Goal: Task Accomplishment & Management: Complete application form

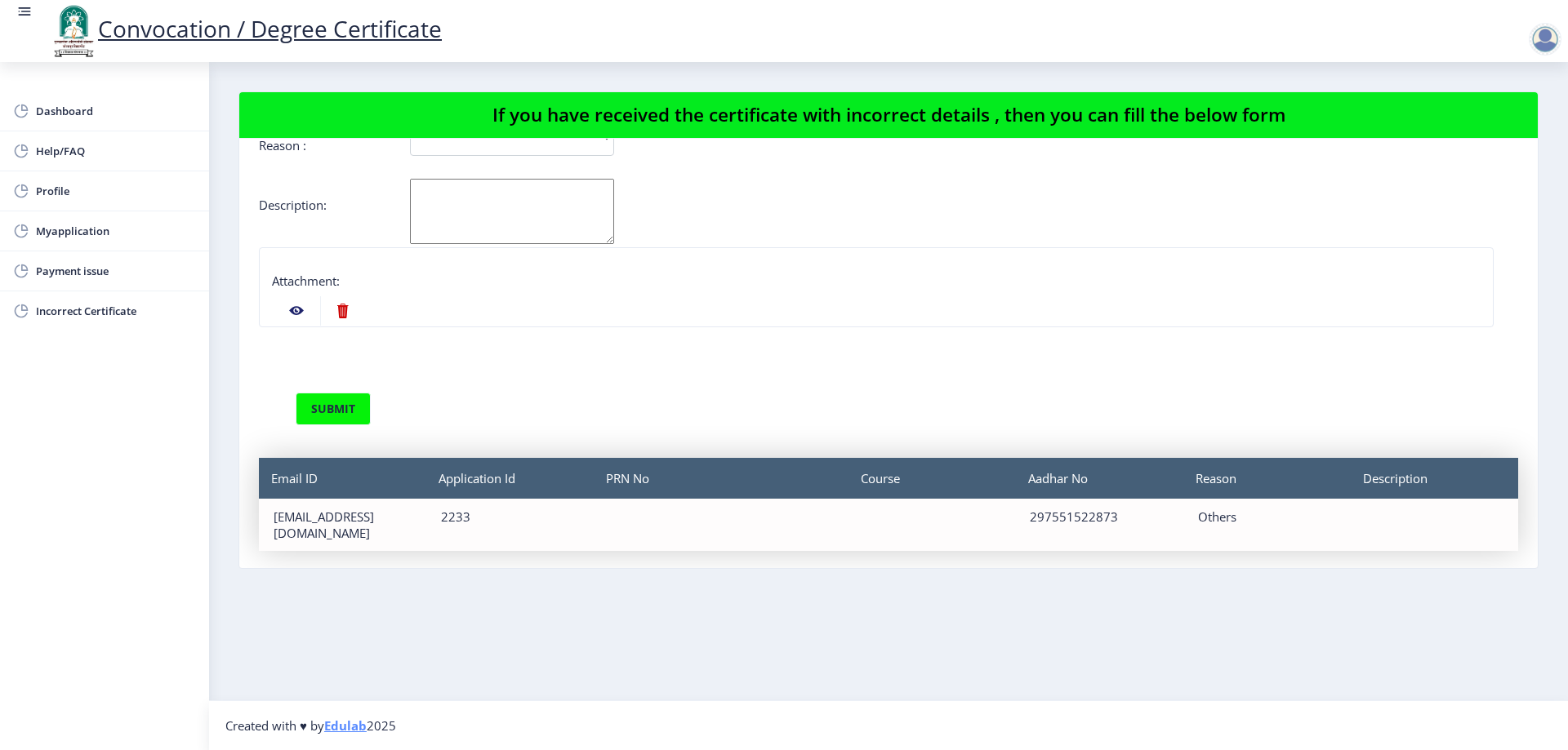
scroll to position [219, 0]
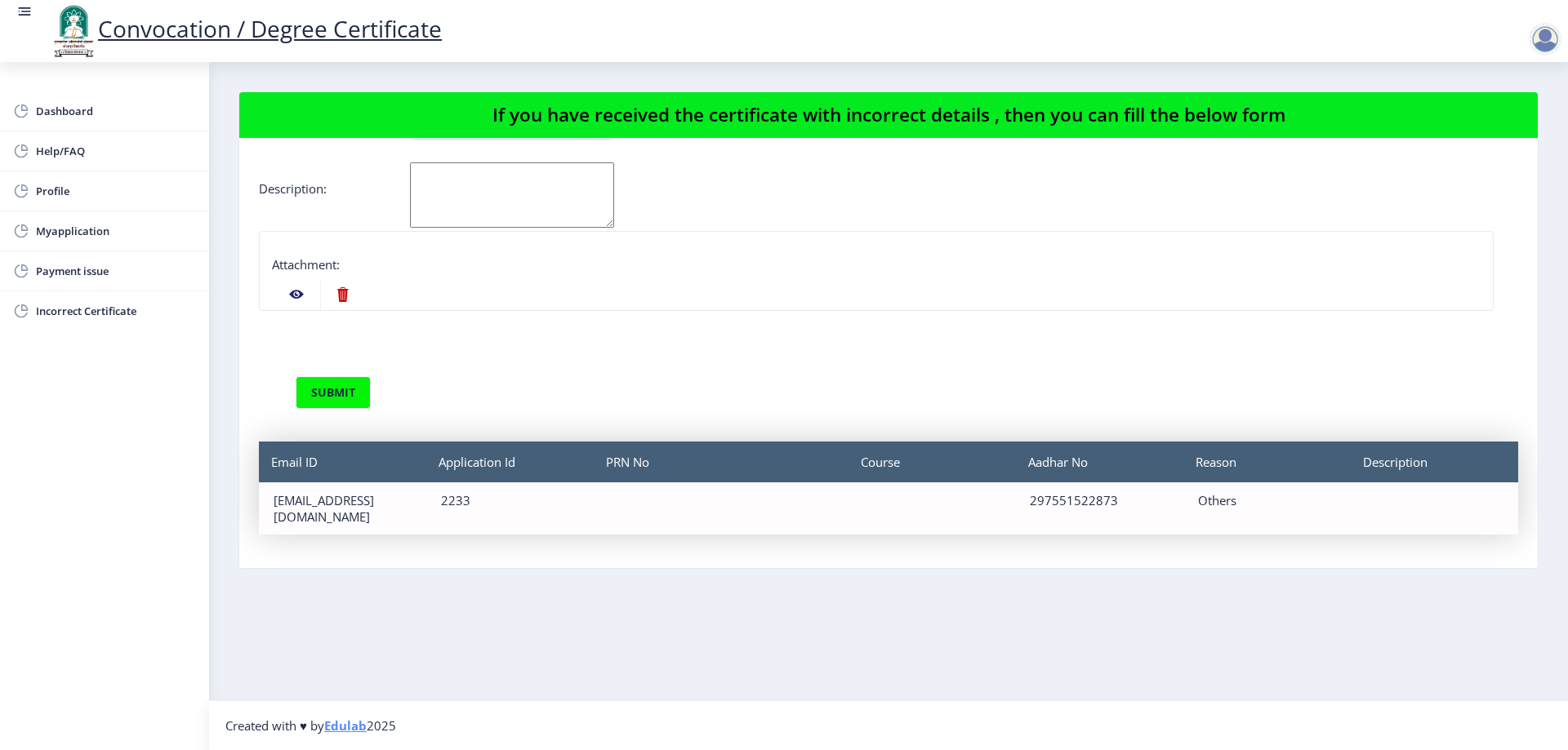
click at [342, 290] on nb-action at bounding box center [343, 294] width 45 height 30
select select
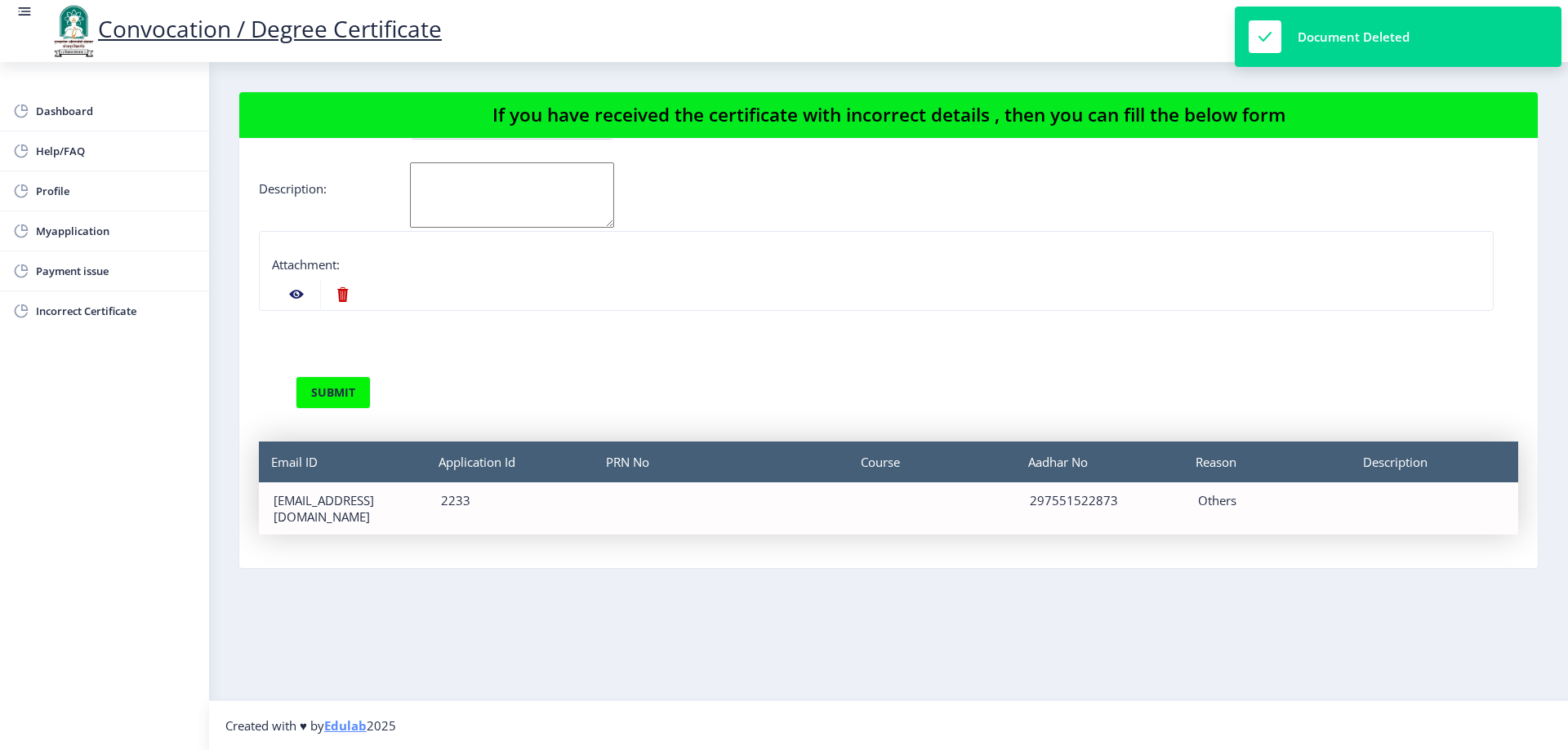
scroll to position [174, 0]
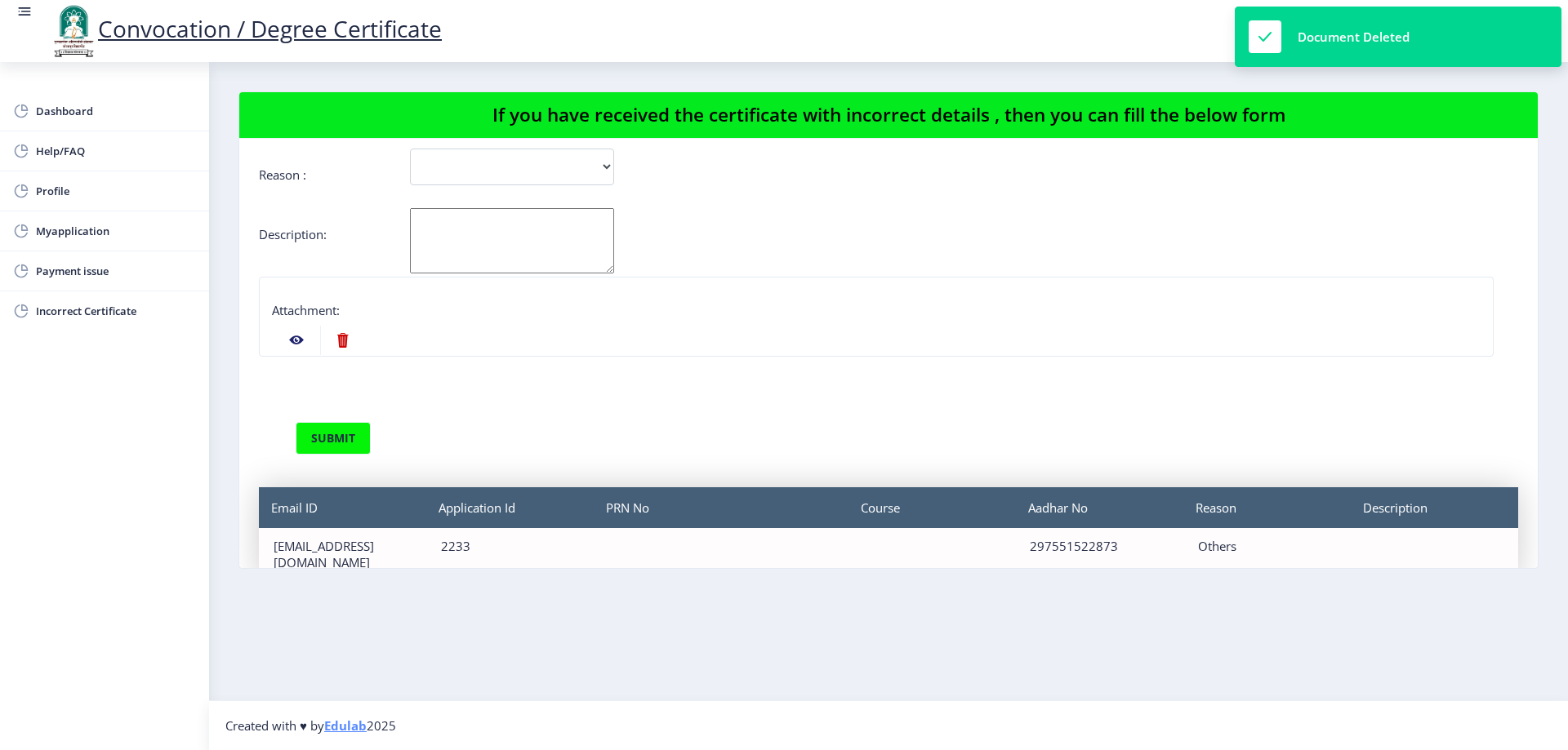
select select
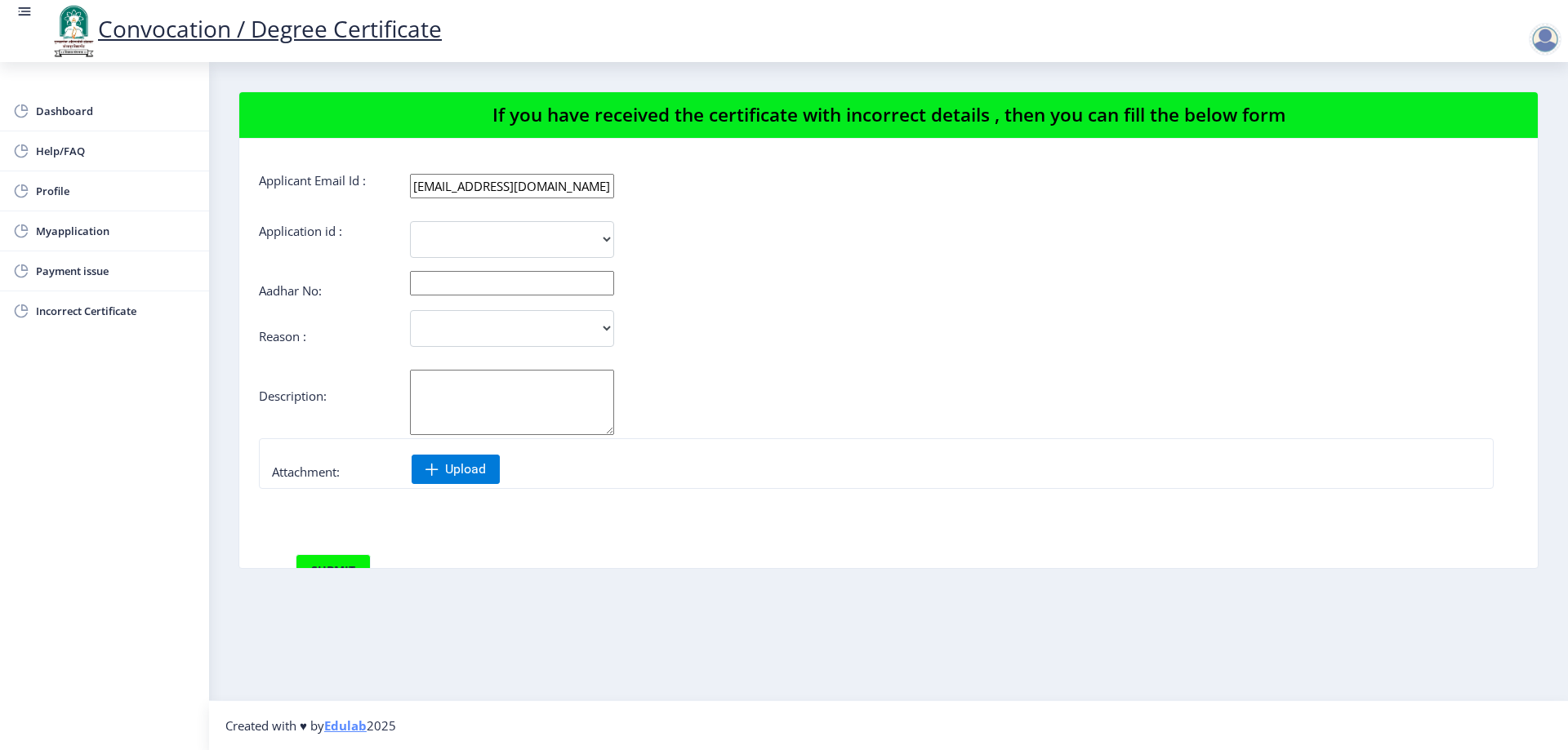
scroll to position [0, 0]
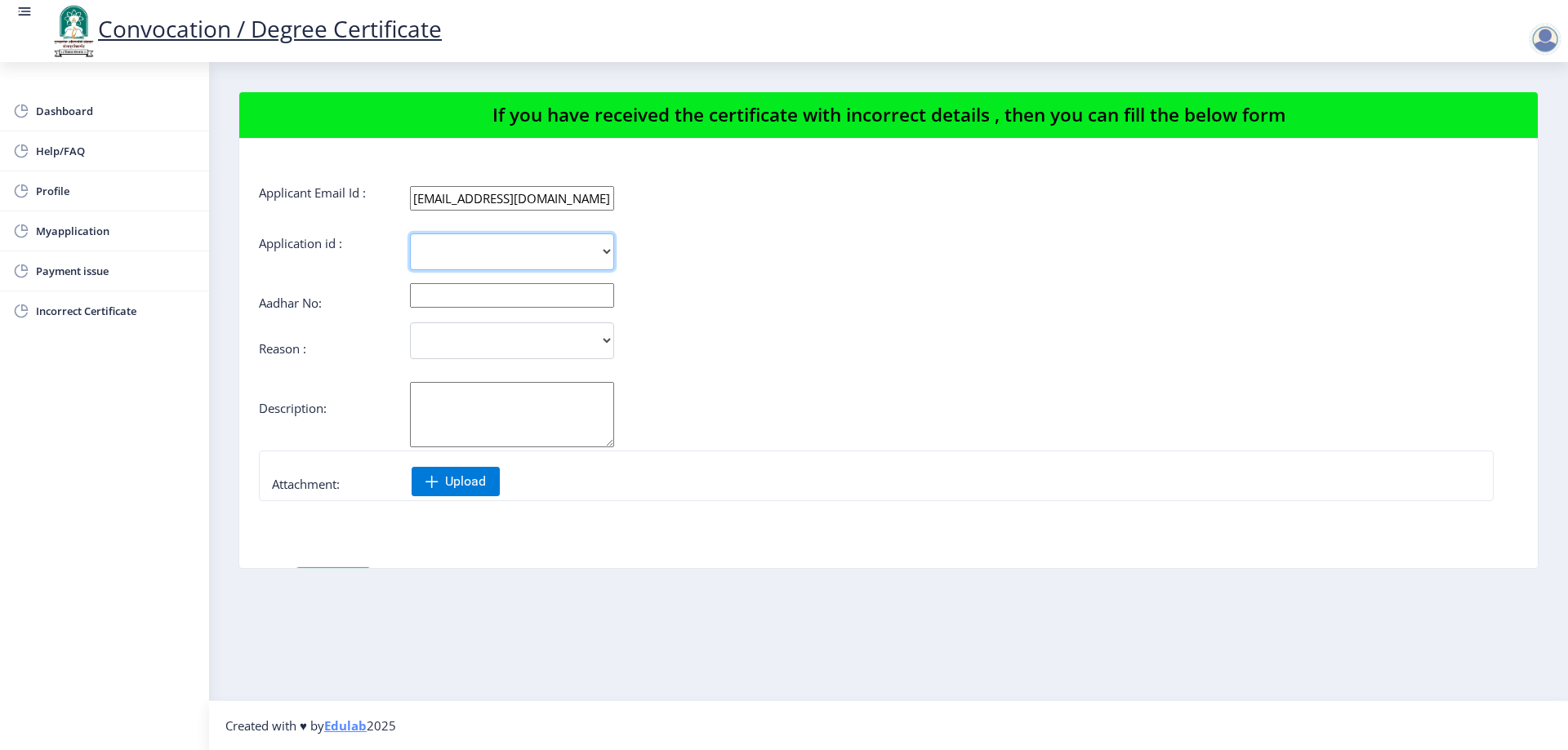
click at [477, 251] on select "2233" at bounding box center [512, 251] width 204 height 37
select select "2233"
click at [410, 234] on select "2233" at bounding box center [512, 251] width 204 height 37
click at [468, 299] on input "text" at bounding box center [512, 295] width 204 height 24
type input "297551522873"
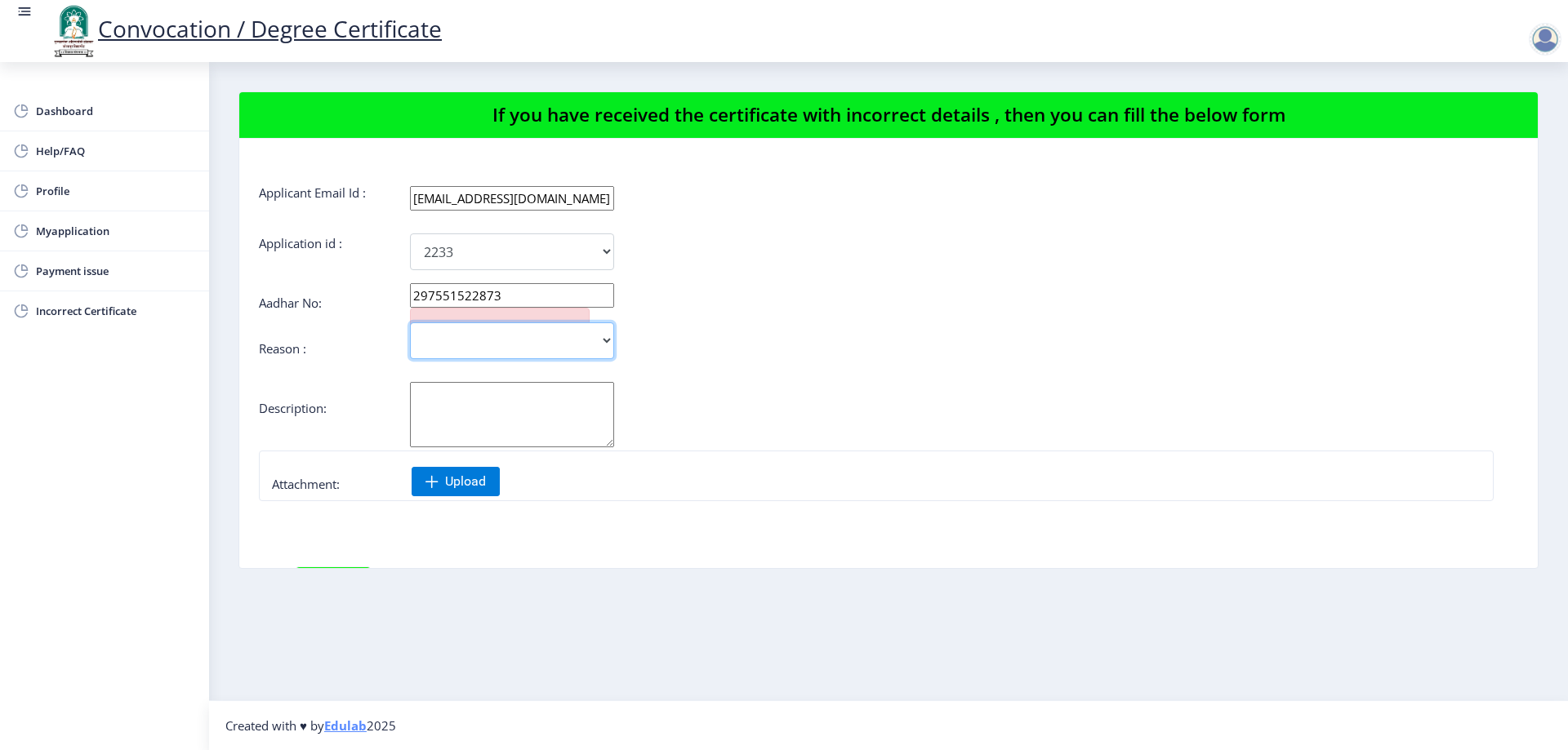
click at [601, 332] on select "Incorrect Course Name Incorrect Name/ Fathers Name Others" at bounding box center [512, 340] width 204 height 37
select select "Others"
click at [410, 322] on select "Incorrect Course Name Incorrect Name/ Fathers Name Others" at bounding box center [512, 340] width 204 height 37
click at [533, 439] on textarea "Aadhar No:" at bounding box center [512, 414] width 204 height 65
type textarea "i'm not uploaded my provisinoal certificat."
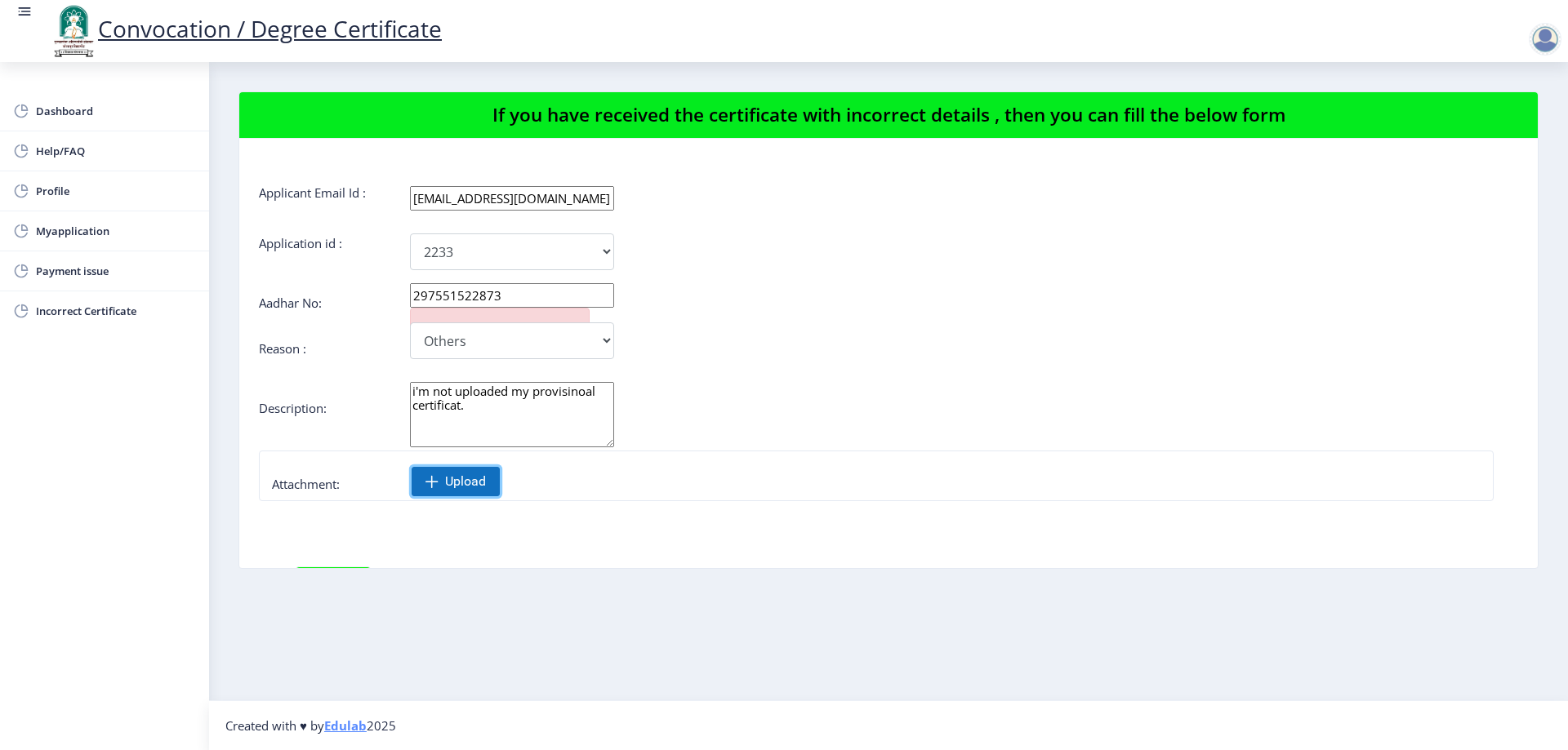
click at [464, 484] on span "Upload" at bounding box center [465, 482] width 41 height 16
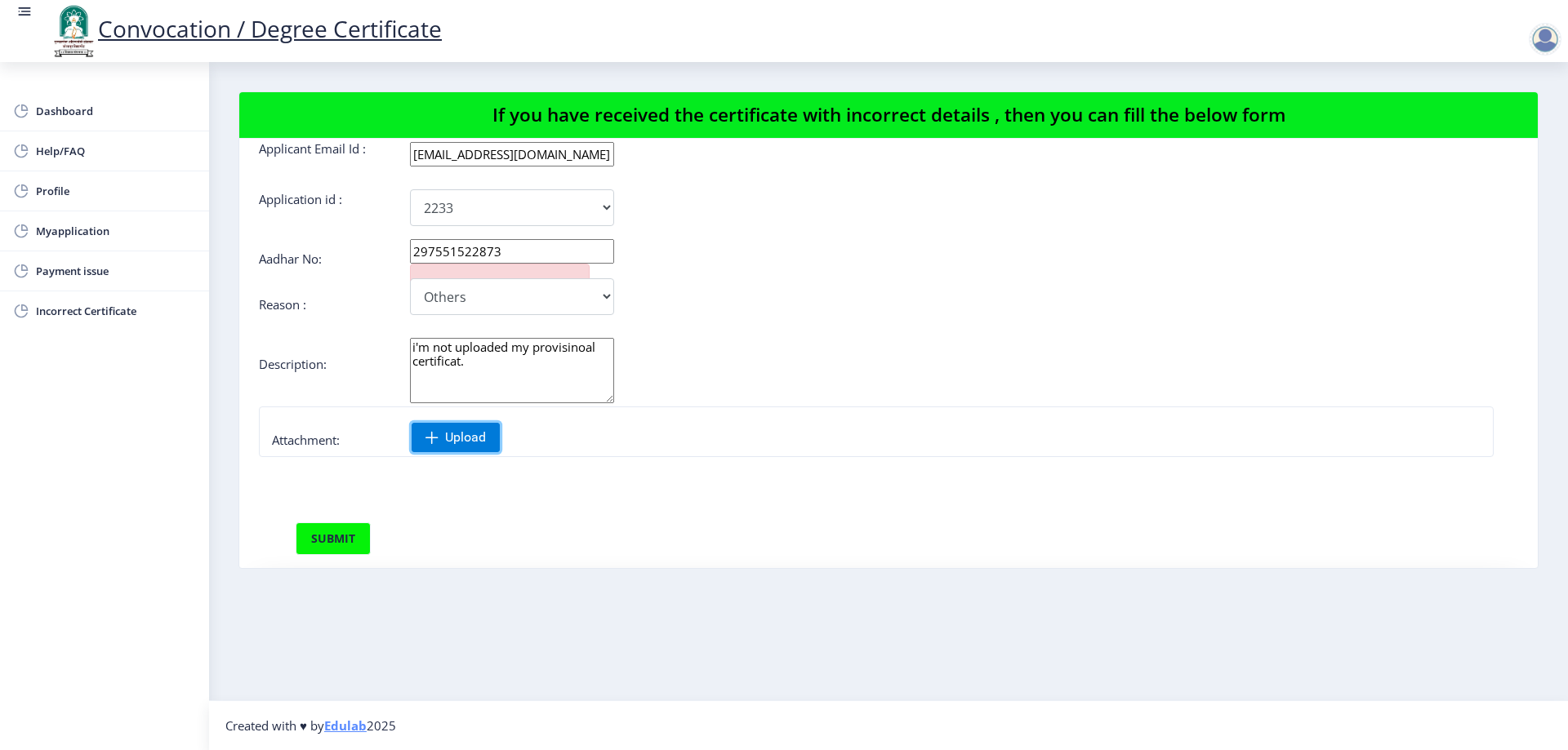
scroll to position [174, 0]
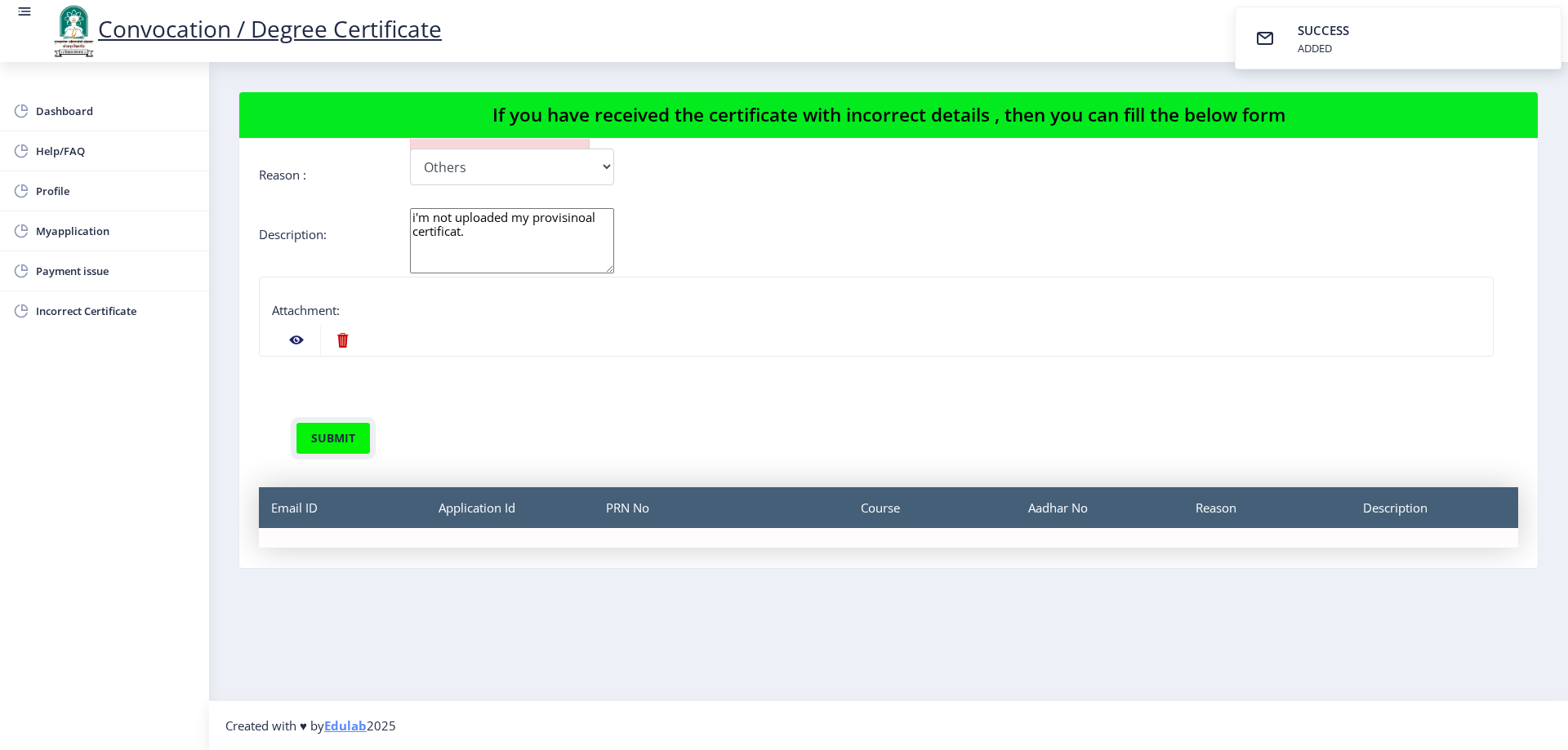
click at [345, 442] on button "submit" at bounding box center [333, 439] width 75 height 32
click at [1108, 54] on div "Convocation / Degree Certificate" at bounding box center [800, 31] width 1568 height 55
click at [1553, 37] on div at bounding box center [1545, 39] width 32 height 32
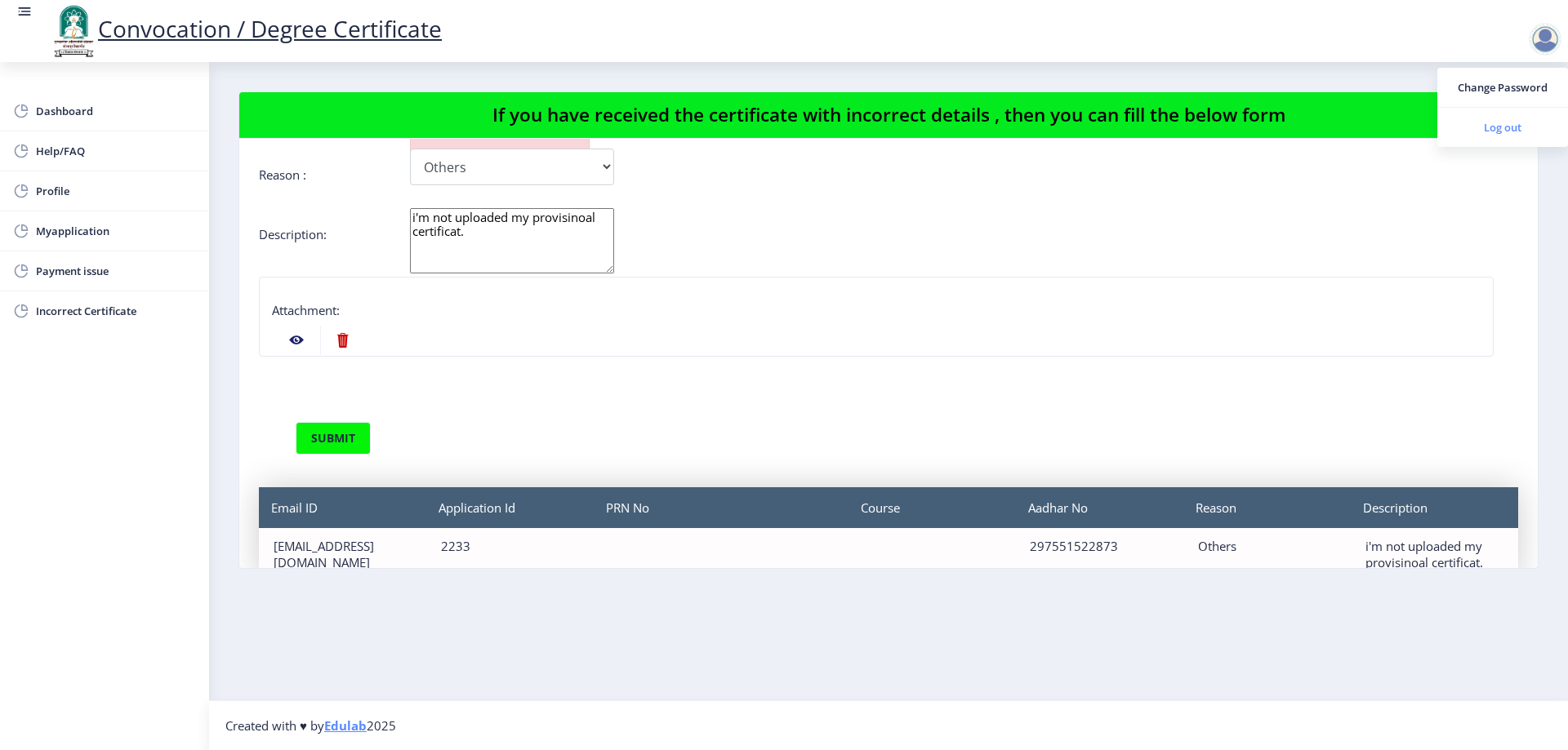
click at [1487, 134] on span "Log out" at bounding box center [1502, 127] width 105 height 20
